Goal: Complete Application Form: Complete application form

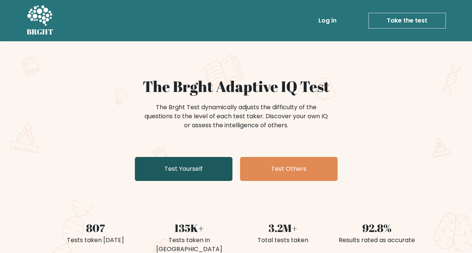
click at [200, 173] on link "Test Yourself" at bounding box center [184, 169] width 98 height 24
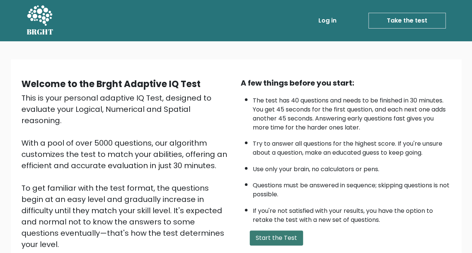
click at [271, 236] on button "Start the Test" at bounding box center [276, 238] width 53 height 15
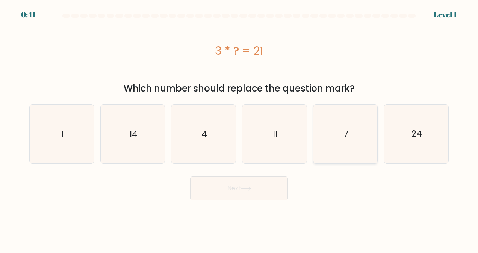
click at [327, 144] on icon "7" at bounding box center [345, 134] width 59 height 59
click at [239, 129] on input "e. 7" at bounding box center [239, 128] width 0 height 2
radio input "true"
click at [249, 191] on icon at bounding box center [246, 189] width 10 height 4
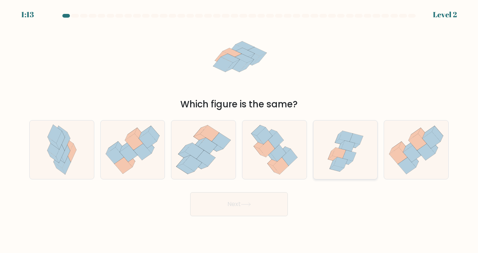
click at [340, 166] on icon at bounding box center [341, 162] width 14 height 11
click at [239, 129] on input "e." at bounding box center [239, 128] width 0 height 2
radio input "true"
click at [257, 198] on button "Next" at bounding box center [239, 204] width 98 height 24
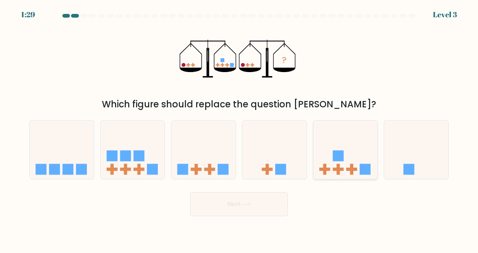
click at [330, 159] on icon at bounding box center [345, 150] width 64 height 53
click at [239, 129] on input "e." at bounding box center [239, 128] width 0 height 2
radio input "true"
click at [262, 199] on button "Next" at bounding box center [239, 204] width 98 height 24
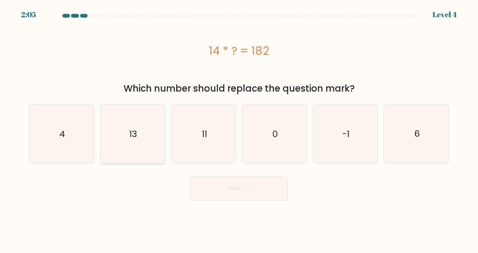
click at [133, 130] on text "13" at bounding box center [133, 134] width 8 height 12
click at [239, 129] on input "b. 13" at bounding box center [239, 128] width 0 height 2
radio input "true"
click at [231, 186] on button "Next" at bounding box center [239, 189] width 98 height 24
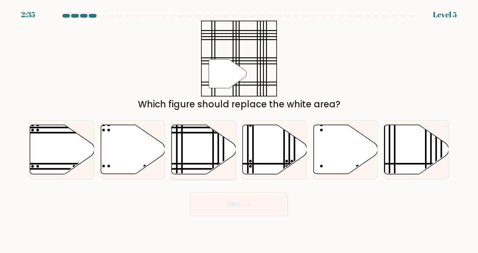
click at [213, 159] on line at bounding box center [213, 123] width 0 height 129
click at [239, 129] on input "c." at bounding box center [239, 128] width 0 height 2
radio input "true"
click at [236, 209] on button "Next" at bounding box center [239, 204] width 98 height 24
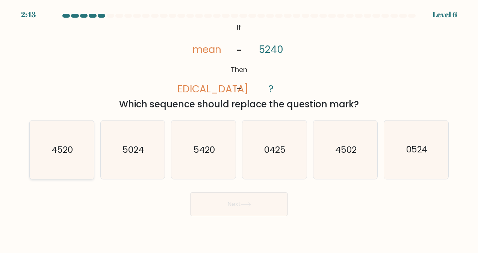
click at [84, 166] on icon "4520" at bounding box center [61, 150] width 59 height 59
click at [239, 129] on input "a. 4520" at bounding box center [239, 128] width 0 height 2
radio input "true"
click at [250, 204] on icon at bounding box center [246, 205] width 10 height 4
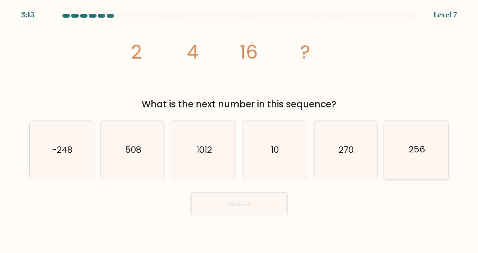
click at [417, 163] on icon "256" at bounding box center [416, 150] width 59 height 59
click at [239, 129] on input "f. 256" at bounding box center [239, 128] width 0 height 2
radio input "true"
click at [265, 201] on button "Next" at bounding box center [239, 204] width 98 height 24
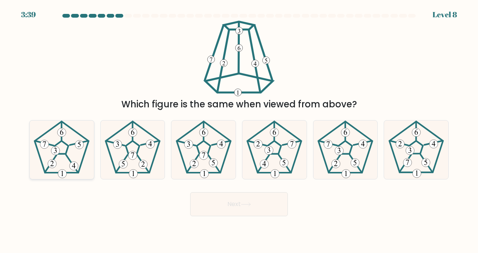
click at [69, 160] on 460 at bounding box center [72, 164] width 12 height 18
click at [239, 129] on input "a." at bounding box center [239, 128] width 0 height 2
radio input "true"
click at [219, 204] on button "Next" at bounding box center [239, 204] width 98 height 24
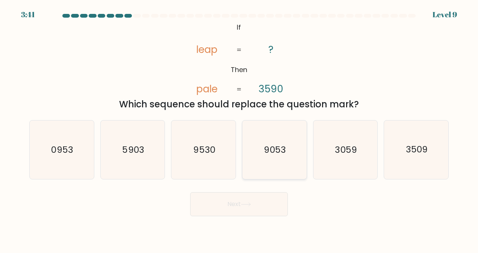
click at [266, 147] on text "9053" at bounding box center [275, 150] width 22 height 12
click at [239, 129] on input "d. 9053" at bounding box center [239, 128] width 0 height 2
radio input "true"
click at [266, 205] on button "Next" at bounding box center [239, 204] width 98 height 24
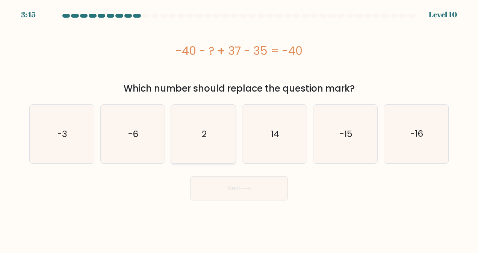
click at [217, 148] on icon "2" at bounding box center [203, 134] width 59 height 59
click at [239, 129] on input "c. 2" at bounding box center [239, 128] width 0 height 2
radio input "true"
click at [244, 188] on icon at bounding box center [246, 189] width 10 height 4
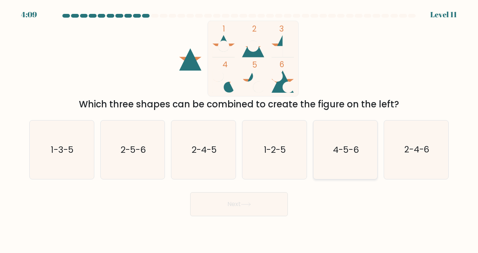
click at [357, 135] on icon "4-5-6" at bounding box center [345, 150] width 59 height 59
click at [239, 129] on input "e. 4-5-6" at bounding box center [239, 128] width 0 height 2
radio input "true"
click at [279, 198] on button "Next" at bounding box center [239, 204] width 98 height 24
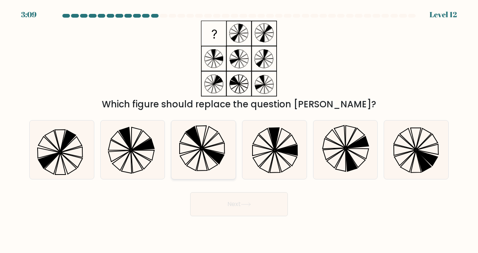
click at [211, 161] on icon at bounding box center [203, 150] width 59 height 59
click at [239, 129] on input "c." at bounding box center [239, 128] width 0 height 2
radio input "true"
click at [234, 203] on button "Next" at bounding box center [239, 204] width 98 height 24
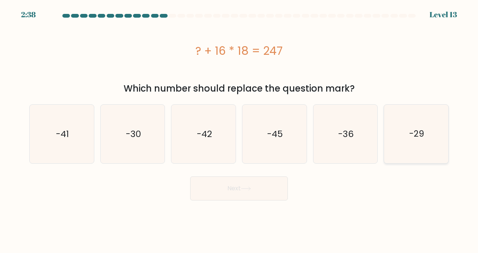
click at [392, 138] on icon "-29" at bounding box center [416, 134] width 59 height 59
click at [239, 129] on input "f. -29" at bounding box center [239, 128] width 0 height 2
radio input "true"
click at [248, 188] on icon at bounding box center [246, 189] width 10 height 4
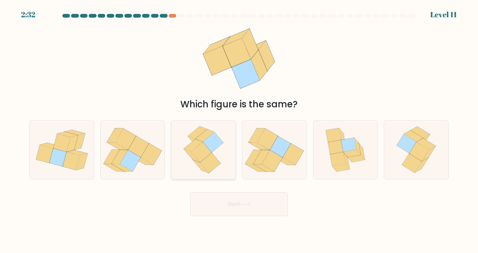
click at [212, 147] on icon at bounding box center [213, 143] width 21 height 20
click at [239, 129] on input "c." at bounding box center [239, 128] width 0 height 2
radio input "true"
click at [235, 204] on button "Next" at bounding box center [239, 204] width 98 height 24
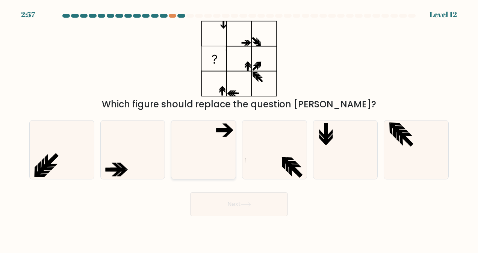
click at [222, 151] on icon at bounding box center [203, 150] width 59 height 59
click at [239, 129] on input "c." at bounding box center [239, 128] width 0 height 2
radio input "true"
click at [243, 201] on button "Next" at bounding box center [239, 204] width 98 height 24
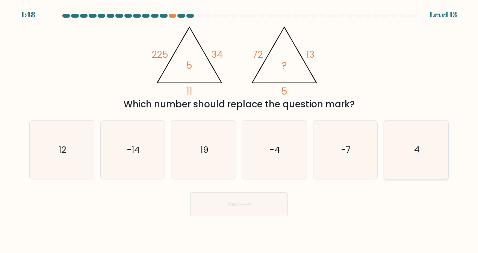
click at [412, 168] on icon "4" at bounding box center [416, 150] width 59 height 59
click at [239, 129] on input "f. 4" at bounding box center [239, 128] width 0 height 2
radio input "true"
click at [266, 199] on button "Next" at bounding box center [239, 204] width 98 height 24
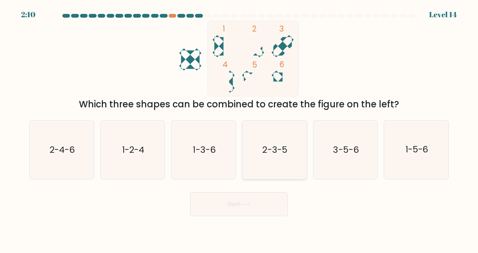
click at [270, 171] on icon "2-3-5" at bounding box center [274, 150] width 59 height 59
click at [239, 129] on input "d. 2-3-5" at bounding box center [239, 128] width 0 height 2
radio input "true"
click at [263, 196] on button "Next" at bounding box center [239, 204] width 98 height 24
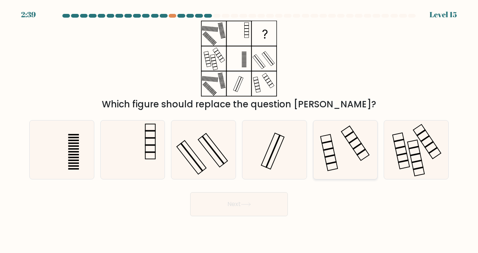
click at [334, 164] on icon at bounding box center [345, 150] width 59 height 59
click at [239, 129] on input "e." at bounding box center [239, 128] width 0 height 2
radio input "true"
click at [216, 151] on icon at bounding box center [203, 150] width 59 height 59
click at [239, 129] on input "c." at bounding box center [239, 128] width 0 height 2
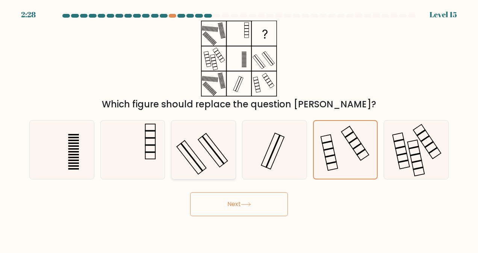
radio input "true"
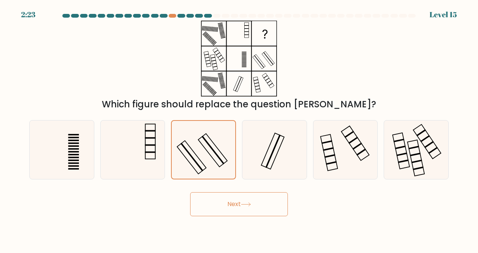
click at [242, 204] on button "Next" at bounding box center [239, 204] width 98 height 24
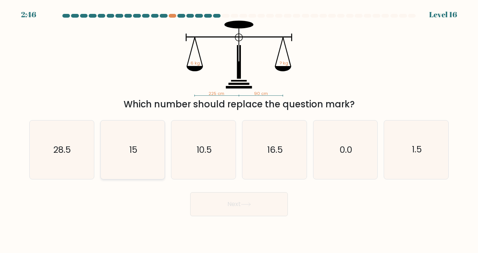
click at [141, 159] on icon "15" at bounding box center [132, 150] width 59 height 59
click at [239, 129] on input "b. 15" at bounding box center [239, 128] width 0 height 2
radio input "true"
click at [239, 204] on button "Next" at bounding box center [239, 204] width 98 height 24
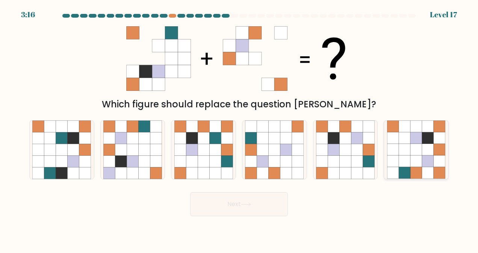
click at [408, 142] on icon at bounding box center [405, 139] width 12 height 12
click at [239, 129] on input "f." at bounding box center [239, 128] width 0 height 2
radio input "true"
click at [263, 202] on button "Next" at bounding box center [239, 204] width 98 height 24
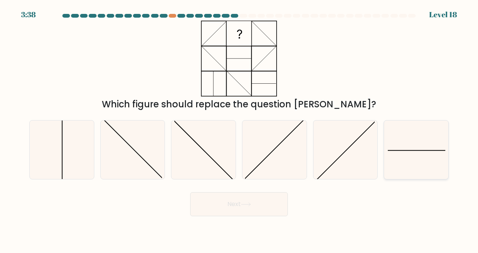
click at [395, 155] on icon at bounding box center [416, 150] width 59 height 59
click at [239, 129] on input "f." at bounding box center [239, 128] width 0 height 2
radio input "true"
click at [77, 156] on icon at bounding box center [61, 150] width 59 height 59
click at [239, 129] on input "a." at bounding box center [239, 128] width 0 height 2
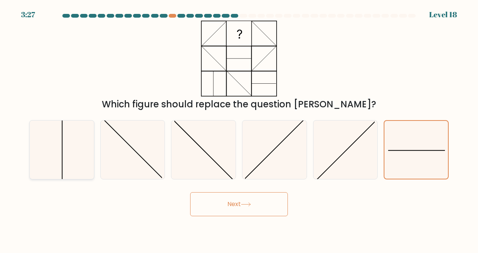
radio input "true"
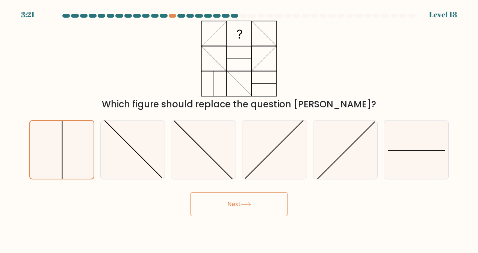
click at [234, 203] on button "Next" at bounding box center [239, 204] width 98 height 24
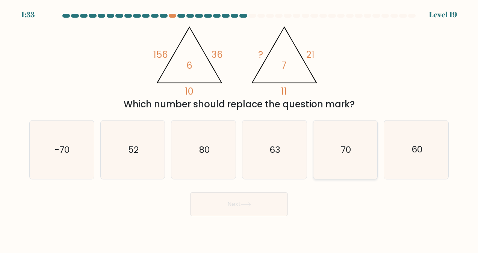
click at [333, 165] on icon "70" at bounding box center [345, 150] width 59 height 59
click at [239, 129] on input "e. 70" at bounding box center [239, 128] width 0 height 2
radio input "true"
click at [274, 207] on button "Next" at bounding box center [239, 204] width 98 height 24
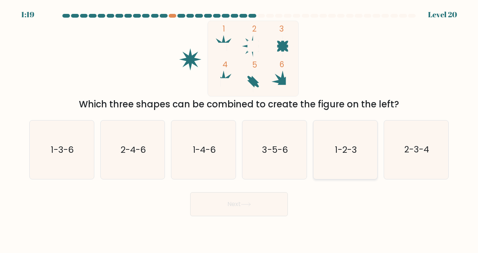
click at [336, 160] on icon "1-2-3" at bounding box center [345, 150] width 59 height 59
click at [239, 129] on input "e. 1-2-3" at bounding box center [239, 128] width 0 height 2
radio input "true"
click at [269, 201] on button "Next" at bounding box center [239, 204] width 98 height 24
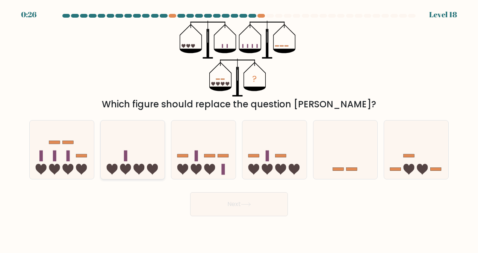
click at [144, 168] on icon at bounding box center [133, 150] width 64 height 53
click at [239, 129] on input "b." at bounding box center [239, 128] width 0 height 2
radio input "true"
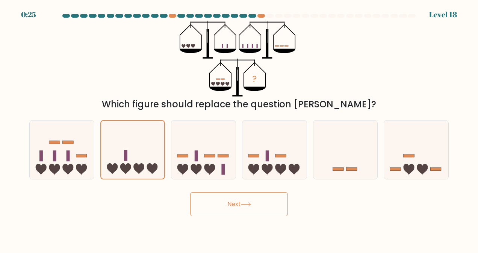
click at [213, 202] on button "Next" at bounding box center [239, 204] width 98 height 24
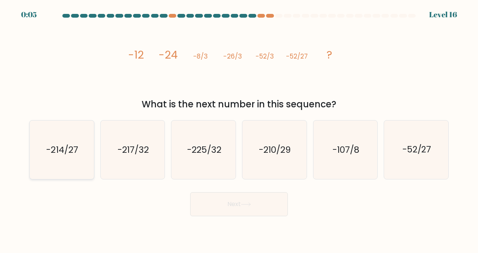
click at [79, 166] on icon "-214/27" at bounding box center [61, 150] width 59 height 59
click at [239, 129] on input "a. -214/27" at bounding box center [239, 128] width 0 height 2
radio input "true"
click at [238, 207] on button "Next" at bounding box center [239, 204] width 98 height 24
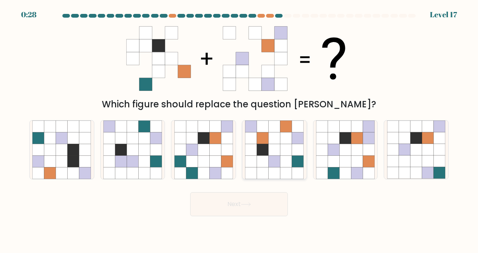
click at [279, 168] on icon at bounding box center [275, 174] width 12 height 12
click at [239, 129] on input "d." at bounding box center [239, 128] width 0 height 2
radio input "true"
click at [269, 201] on button "Next" at bounding box center [239, 204] width 98 height 24
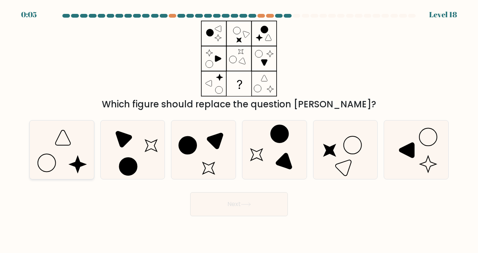
click at [71, 163] on icon at bounding box center [61, 150] width 59 height 59
click at [239, 129] on input "a." at bounding box center [239, 128] width 0 height 2
radio input "true"
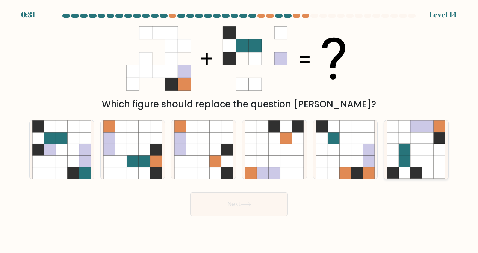
click at [401, 170] on icon at bounding box center [405, 174] width 12 height 12
click at [239, 129] on input "f." at bounding box center [239, 128] width 0 height 2
radio input "true"
click at [253, 206] on button "Next" at bounding box center [239, 204] width 98 height 24
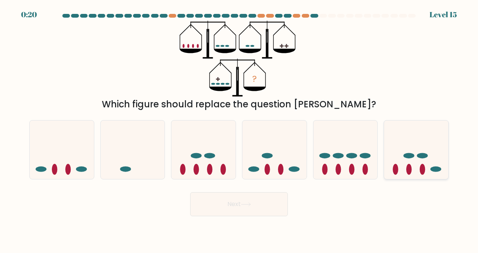
click at [398, 170] on ellipse at bounding box center [396, 169] width 6 height 11
click at [239, 129] on input "f." at bounding box center [239, 128] width 0 height 2
radio input "true"
click at [265, 207] on button "Next" at bounding box center [239, 204] width 98 height 24
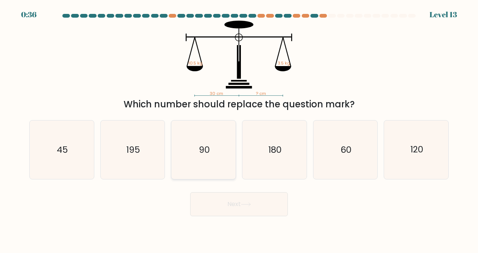
click at [205, 154] on text "90" at bounding box center [204, 150] width 11 height 12
click at [239, 129] on input "c. 90" at bounding box center [239, 128] width 0 height 2
radio input "true"
click at [245, 205] on icon at bounding box center [246, 205] width 10 height 4
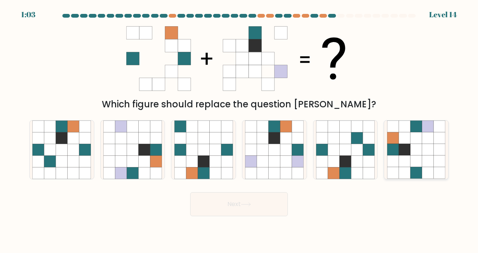
click at [408, 165] on icon at bounding box center [405, 162] width 12 height 12
click at [239, 129] on input "f." at bounding box center [239, 128] width 0 height 2
radio input "true"
click at [251, 201] on button "Next" at bounding box center [239, 204] width 98 height 24
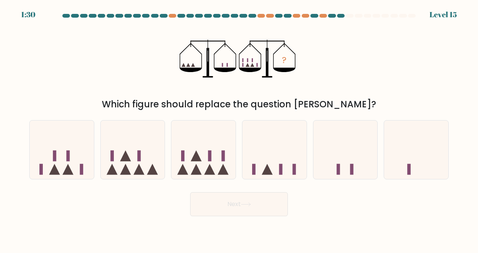
click at [257, 182] on form at bounding box center [239, 115] width 478 height 203
click at [202, 166] on icon at bounding box center [203, 150] width 64 height 53
click at [239, 129] on input "c." at bounding box center [239, 128] width 0 height 2
radio input "true"
click at [229, 210] on button "Next" at bounding box center [239, 204] width 98 height 24
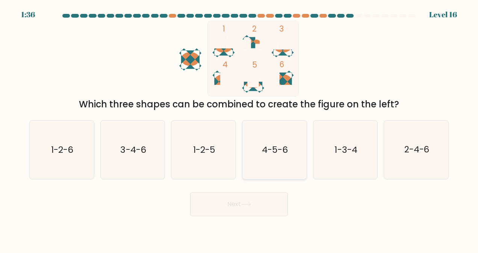
click at [283, 151] on text "4-5-6" at bounding box center [275, 150] width 26 height 12
click at [239, 129] on input "d. 4-5-6" at bounding box center [239, 128] width 0 height 2
radio input "true"
click at [278, 196] on button "Next" at bounding box center [239, 204] width 98 height 24
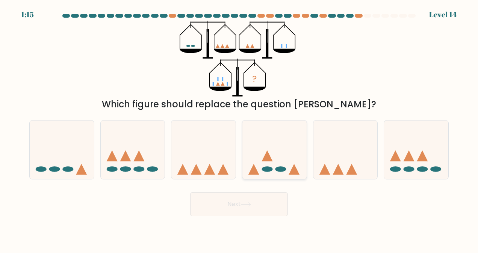
click at [281, 166] on icon at bounding box center [274, 150] width 64 height 53
click at [239, 129] on input "d." at bounding box center [239, 128] width 0 height 2
radio input "true"
click at [259, 202] on button "Next" at bounding box center [239, 204] width 98 height 24
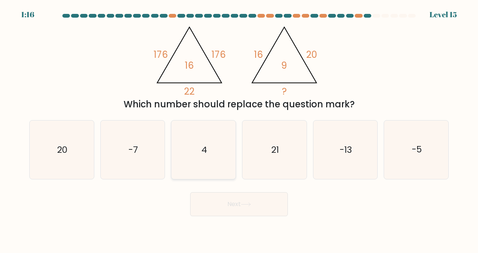
click at [221, 161] on icon "4" at bounding box center [203, 150] width 59 height 59
click at [239, 129] on input "c. 4" at bounding box center [239, 128] width 0 height 2
radio input "true"
click at [249, 207] on button "Next" at bounding box center [239, 204] width 98 height 24
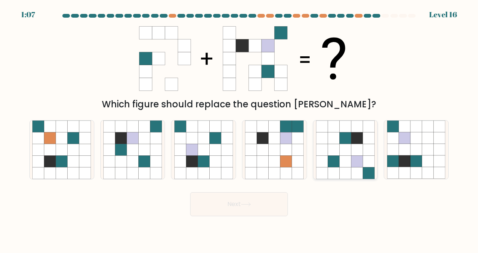
click at [340, 168] on icon at bounding box center [345, 174] width 12 height 12
click at [239, 129] on input "e." at bounding box center [239, 128] width 0 height 2
radio input "true"
click at [271, 204] on button "Next" at bounding box center [239, 204] width 98 height 24
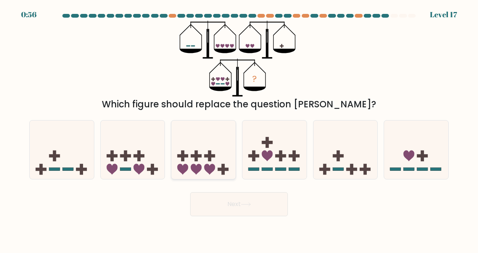
click at [221, 163] on icon at bounding box center [203, 150] width 64 height 53
click at [239, 129] on input "c." at bounding box center [239, 128] width 0 height 2
radio input "true"
click at [230, 201] on button "Next" at bounding box center [239, 204] width 98 height 24
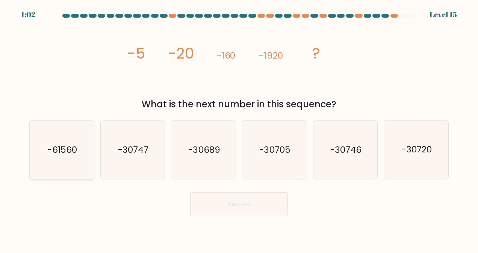
click at [74, 159] on icon "-61560" at bounding box center [61, 150] width 59 height 59
click at [239, 129] on input "a. -61560" at bounding box center [239, 128] width 0 height 2
radio input "true"
click at [223, 202] on button "Next" at bounding box center [239, 204] width 98 height 24
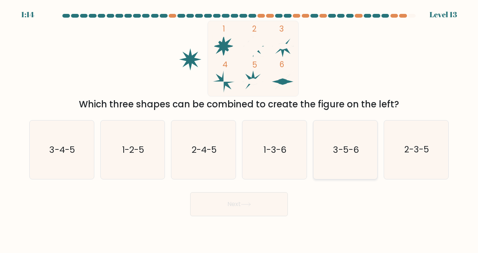
click at [331, 164] on icon "3-5-6" at bounding box center [345, 150] width 59 height 59
click at [239, 129] on input "e. 3-5-6" at bounding box center [239, 128] width 0 height 2
radio input "true"
click at [265, 203] on button "Next" at bounding box center [239, 204] width 98 height 24
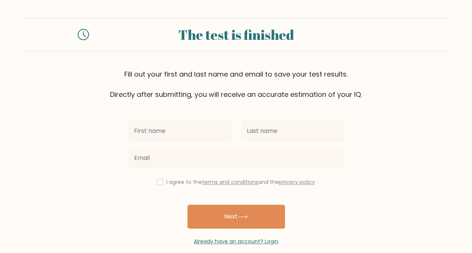
click at [183, 127] on input "text" at bounding box center [180, 131] width 104 height 21
type input "[PERSON_NAME]"
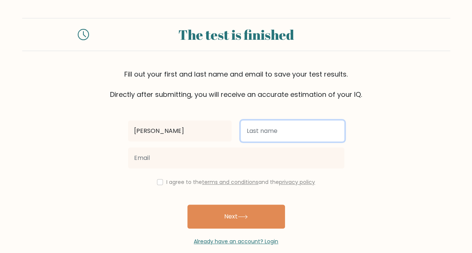
type input "[PERSON_NAME]"
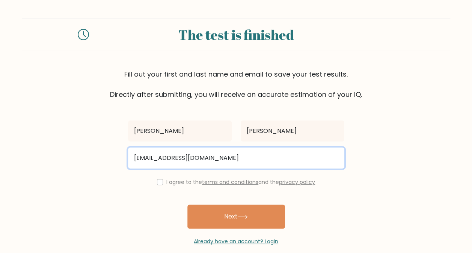
click at [190, 157] on input "[EMAIL_ADDRESS][DOMAIN_NAME]" at bounding box center [236, 158] width 216 height 21
type input "[EMAIL_ADDRESS][DOMAIN_NAME]"
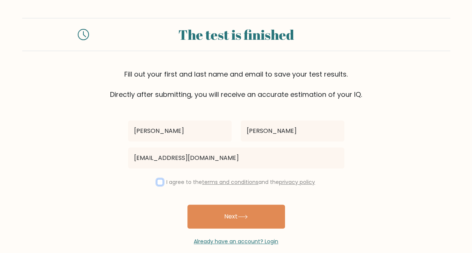
click at [157, 180] on input "checkbox" at bounding box center [160, 182] width 6 height 6
checkbox input "true"
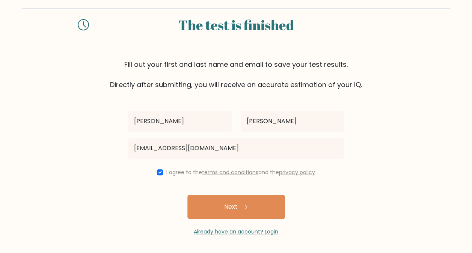
drag, startPoint x: 165, startPoint y: 194, endPoint x: 144, endPoint y: 180, distance: 25.9
click at [144, 180] on div "[PERSON_NAME] [EMAIL_ADDRESS][DOMAIN_NAME] I agree to the terms and conditions …" at bounding box center [236, 163] width 225 height 146
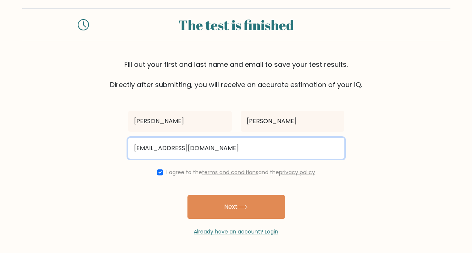
click at [179, 148] on input "[EMAIL_ADDRESS][DOMAIN_NAME]" at bounding box center [236, 148] width 216 height 21
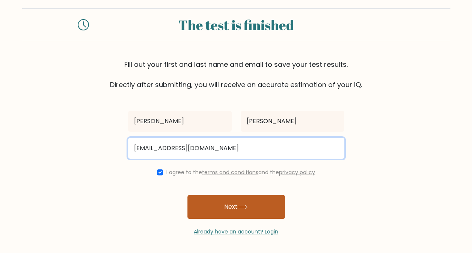
type input "[EMAIL_ADDRESS][DOMAIN_NAME]"
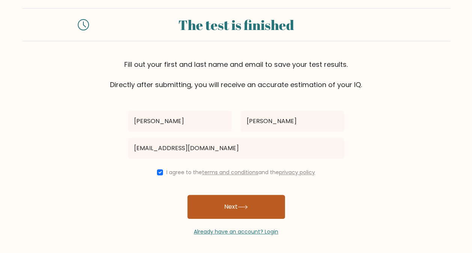
click at [218, 202] on button "Next" at bounding box center [237, 207] width 98 height 24
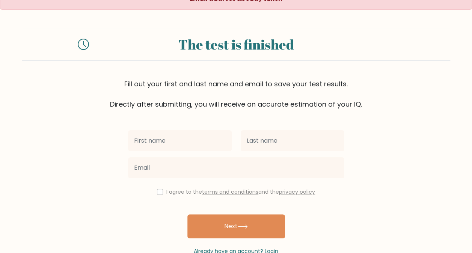
scroll to position [11, 0]
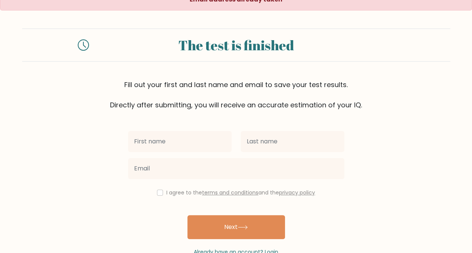
click at [197, 147] on input "text" at bounding box center [180, 141] width 104 height 21
type input "[PERSON_NAME]"
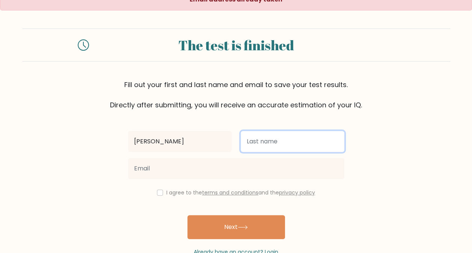
type input "[PERSON_NAME]"
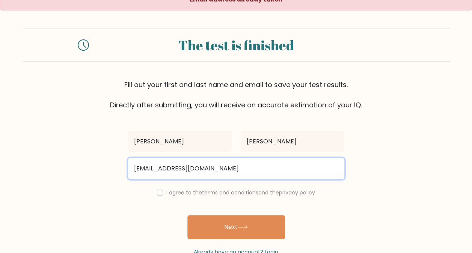
click at [187, 167] on input "erikhermanson465@gmail.com" at bounding box center [236, 168] width 216 height 21
click at [189, 168] on input "erikhermanson465@gmail.com" at bounding box center [236, 168] width 216 height 21
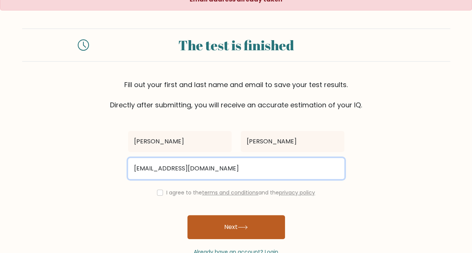
type input "erikhermanson2025@gmail.com"
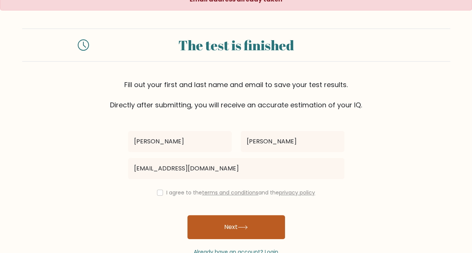
click at [230, 218] on button "Next" at bounding box center [237, 227] width 98 height 24
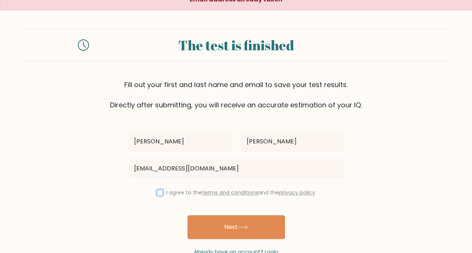
click at [161, 192] on input "checkbox" at bounding box center [160, 193] width 6 height 6
checkbox input "true"
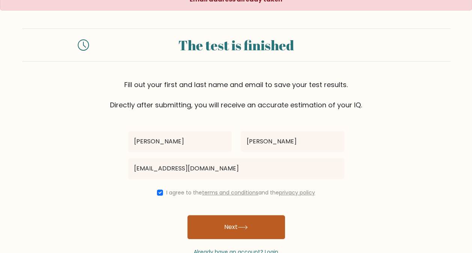
click at [231, 230] on button "Next" at bounding box center [237, 227] width 98 height 24
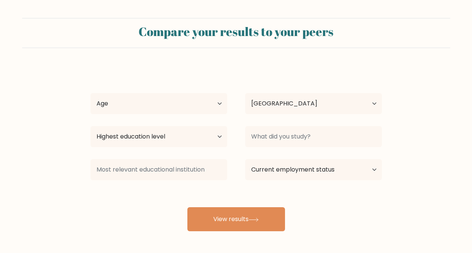
select select "US"
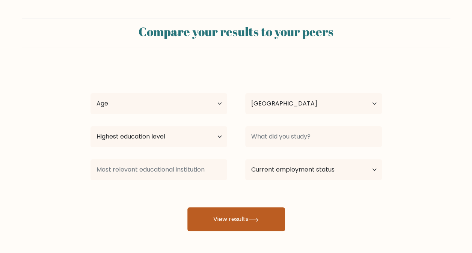
scroll to position [32, 0]
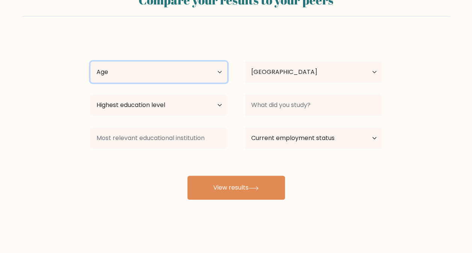
click at [223, 72] on select "Age Under [DEMOGRAPHIC_DATA] [DEMOGRAPHIC_DATA] [DEMOGRAPHIC_DATA] [DEMOGRAPHIC…" at bounding box center [159, 72] width 137 height 21
select select "25_34"
click at [91, 62] on select "Age Under [DEMOGRAPHIC_DATA] [DEMOGRAPHIC_DATA] [DEMOGRAPHIC_DATA] [DEMOGRAPHIC…" at bounding box center [159, 72] width 137 height 21
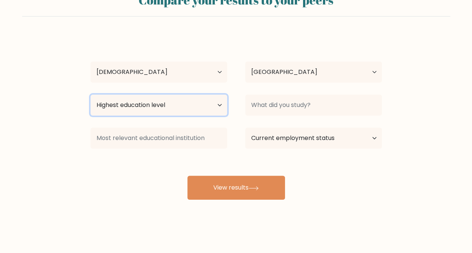
click at [204, 111] on select "Highest education level No schooling Primary Lower Secondary Upper Secondary Oc…" at bounding box center [159, 105] width 137 height 21
select select "bachelors_degree"
click at [91, 95] on select "Highest education level No schooling Primary Lower Secondary Upper Secondary Oc…" at bounding box center [159, 105] width 137 height 21
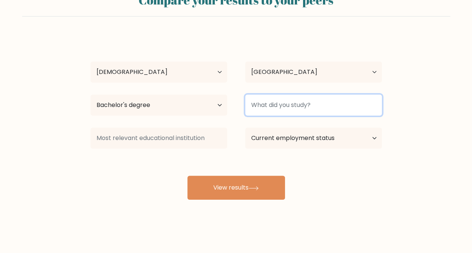
click at [306, 104] on input at bounding box center [313, 105] width 137 height 21
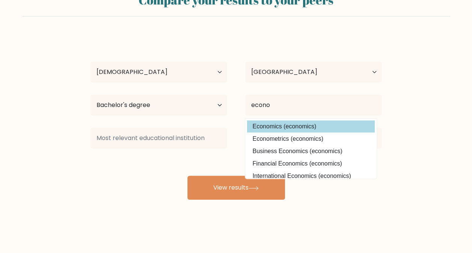
click at [311, 124] on option "Economics (economics)" at bounding box center [311, 127] width 128 height 12
type input "Economics"
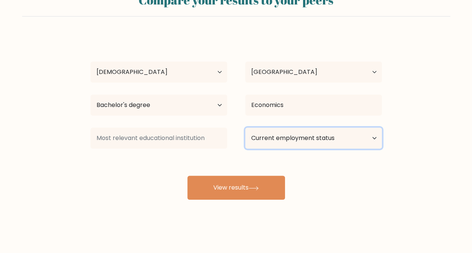
click at [312, 139] on select "Current employment status Employed Student Retired Other / prefer not to answer" at bounding box center [313, 138] width 137 height 21
select select "employed"
click at [245, 128] on select "Current employment status Employed Student Retired Other / prefer not to answer" at bounding box center [313, 138] width 137 height 21
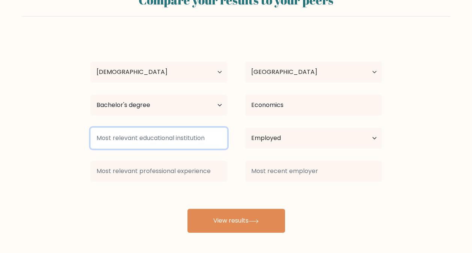
click at [212, 143] on input at bounding box center [159, 138] width 137 height 21
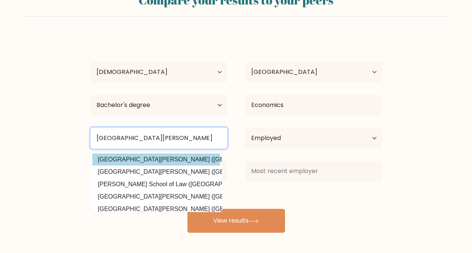
type input "University of St. Thomas"
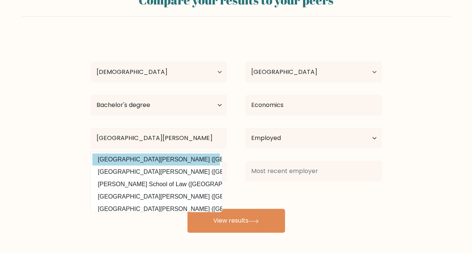
click at [186, 159] on div "Erik Hermanson Age Under 18 years old 18-24 years old 25-34 years old 35-44 yea…" at bounding box center [236, 134] width 301 height 198
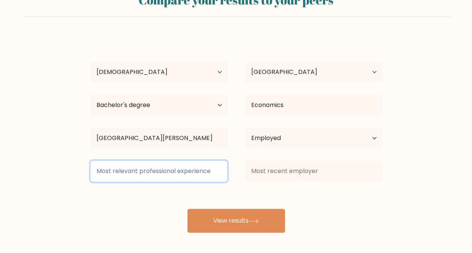
click at [182, 172] on input at bounding box center [159, 171] width 137 height 21
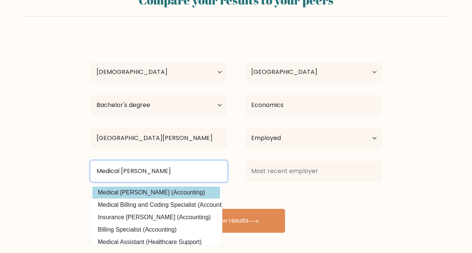
type input "Medical [PERSON_NAME]"
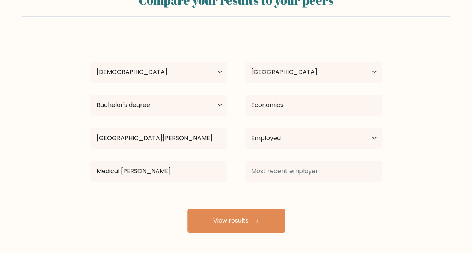
click at [179, 189] on div "Erik Hermanson Age Under 18 years old 18-24 years old 25-34 years old 35-44 yea…" at bounding box center [236, 134] width 301 height 198
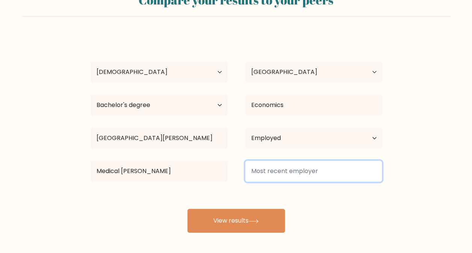
click at [284, 174] on input at bounding box center [313, 171] width 137 height 21
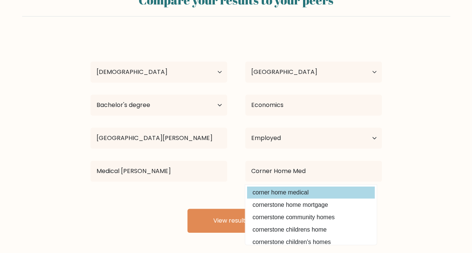
click at [289, 194] on div "Erik Hermanson Age Under 18 years old 18-24 years old 25-34 years old 35-44 yea…" at bounding box center [236, 134] width 301 height 198
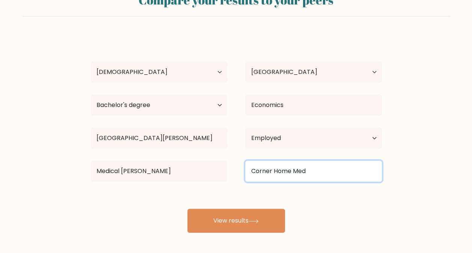
click at [311, 178] on input "Corner Home Med" at bounding box center [313, 171] width 137 height 21
click at [305, 176] on input "Corner Home Med" at bounding box center [313, 171] width 137 height 21
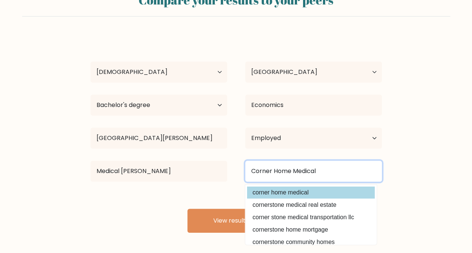
type input "Corner Home Medical"
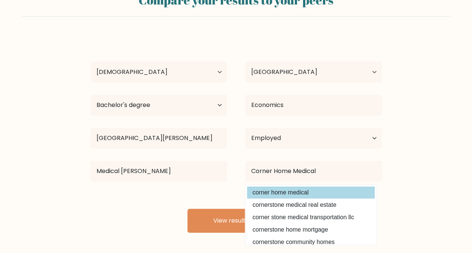
click at [306, 189] on div "Erik Hermanson Age Under 18 years old 18-24 years old 25-34 years old 35-44 yea…" at bounding box center [236, 134] width 301 height 198
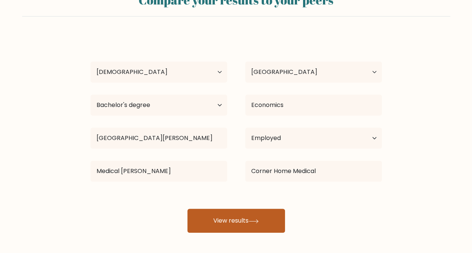
click at [271, 217] on button "View results" at bounding box center [237, 221] width 98 height 24
